Goal: Task Accomplishment & Management: Use online tool/utility

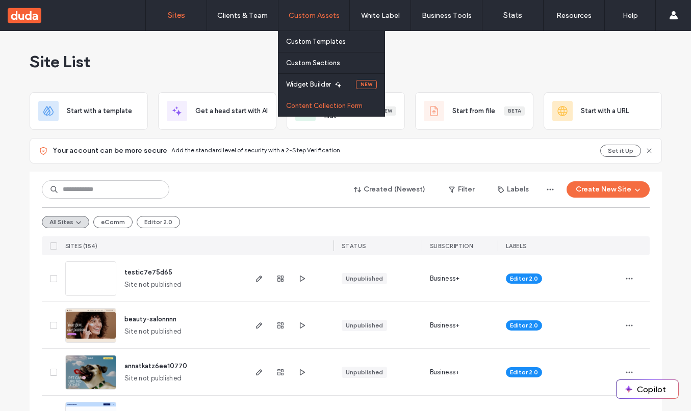
click at [320, 107] on label "Content Collection Form" at bounding box center [324, 106] width 76 height 8
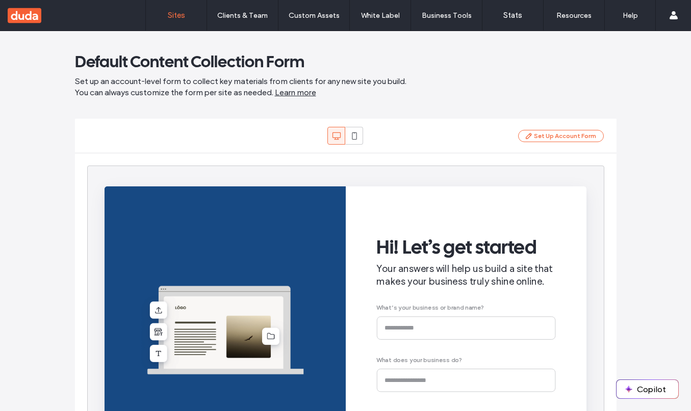
click at [181, 7] on link "Sites" at bounding box center [176, 15] width 61 height 31
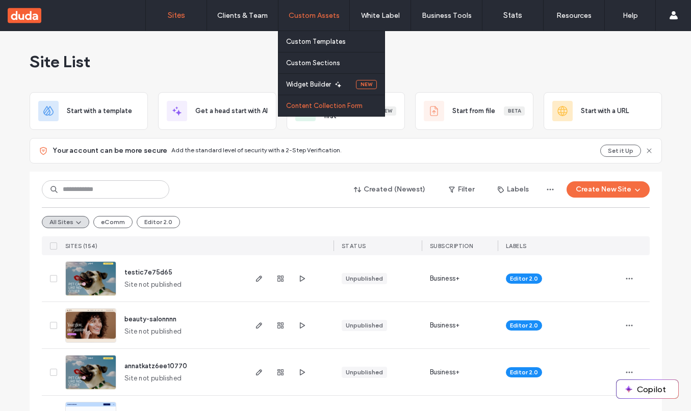
click at [304, 100] on link "Content Collection Form" at bounding box center [335, 105] width 98 height 21
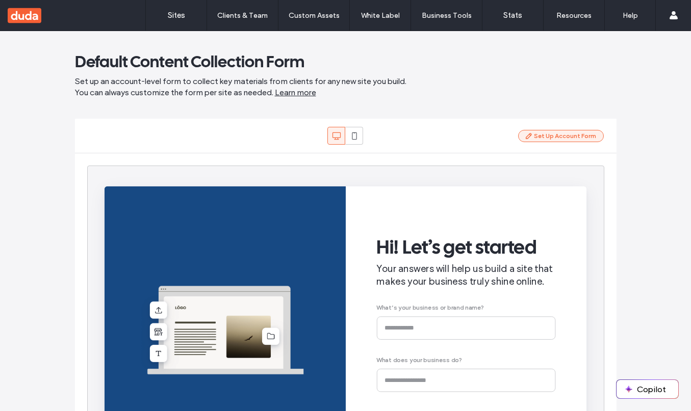
click at [586, 132] on button "Set Up Account Form" at bounding box center [561, 136] width 86 height 12
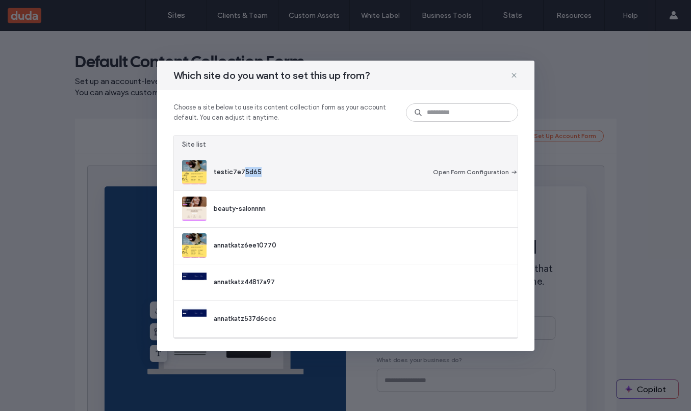
drag, startPoint x: 240, startPoint y: 172, endPoint x: 261, endPoint y: 172, distance: 20.4
click at [261, 172] on div "testic7e75d65" at bounding box center [324, 172] width 220 height 10
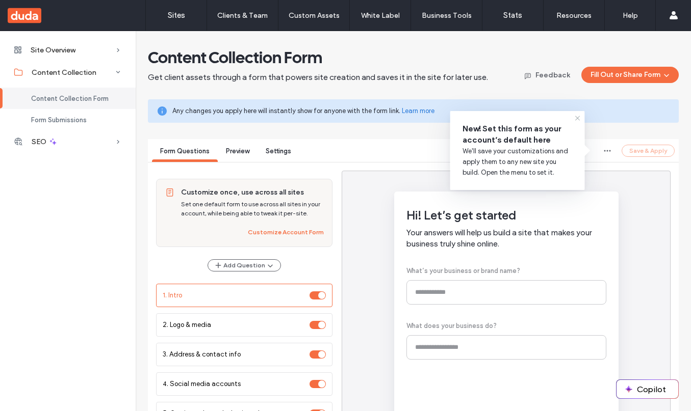
click at [575, 117] on icon at bounding box center [578, 118] width 8 height 8
